Goal: Task Accomplishment & Management: Manage account settings

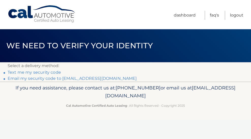
click at [39, 78] on link "Email my security code to j******@optonline.net" at bounding box center [72, 78] width 129 height 5
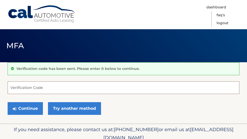
click at [18, 86] on input "Verification Code" at bounding box center [124, 87] width 232 height 13
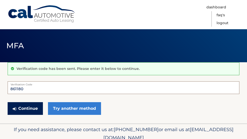
type input "861180"
click at [25, 108] on button "Continue" at bounding box center [25, 108] width 35 height 13
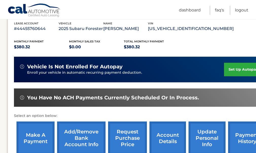
scroll to position [102, 0]
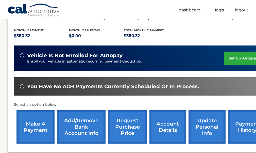
click at [36, 124] on link "make a payment" at bounding box center [36, 126] width 38 height 33
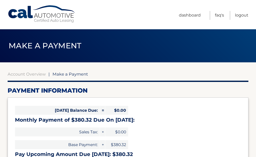
select select "ODhkNGIxY2UtNGY0MS00ZTIwLThhM2QtNmQ2NjJiOWMxMjRi"
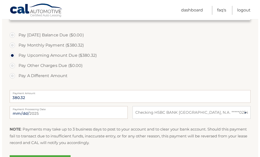
scroll to position [178, 0]
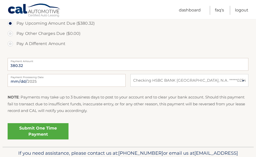
click at [39, 129] on link "Submit One Time Payment" at bounding box center [38, 131] width 61 height 16
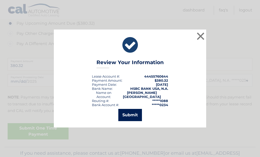
click at [133, 112] on button "Submit" at bounding box center [130, 115] width 24 height 12
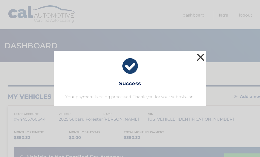
click at [202, 55] on button "×" at bounding box center [201, 57] width 10 height 10
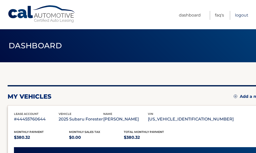
click at [242, 14] on link "Logout" at bounding box center [241, 15] width 13 height 9
